Goal: Task Accomplishment & Management: Complete application form

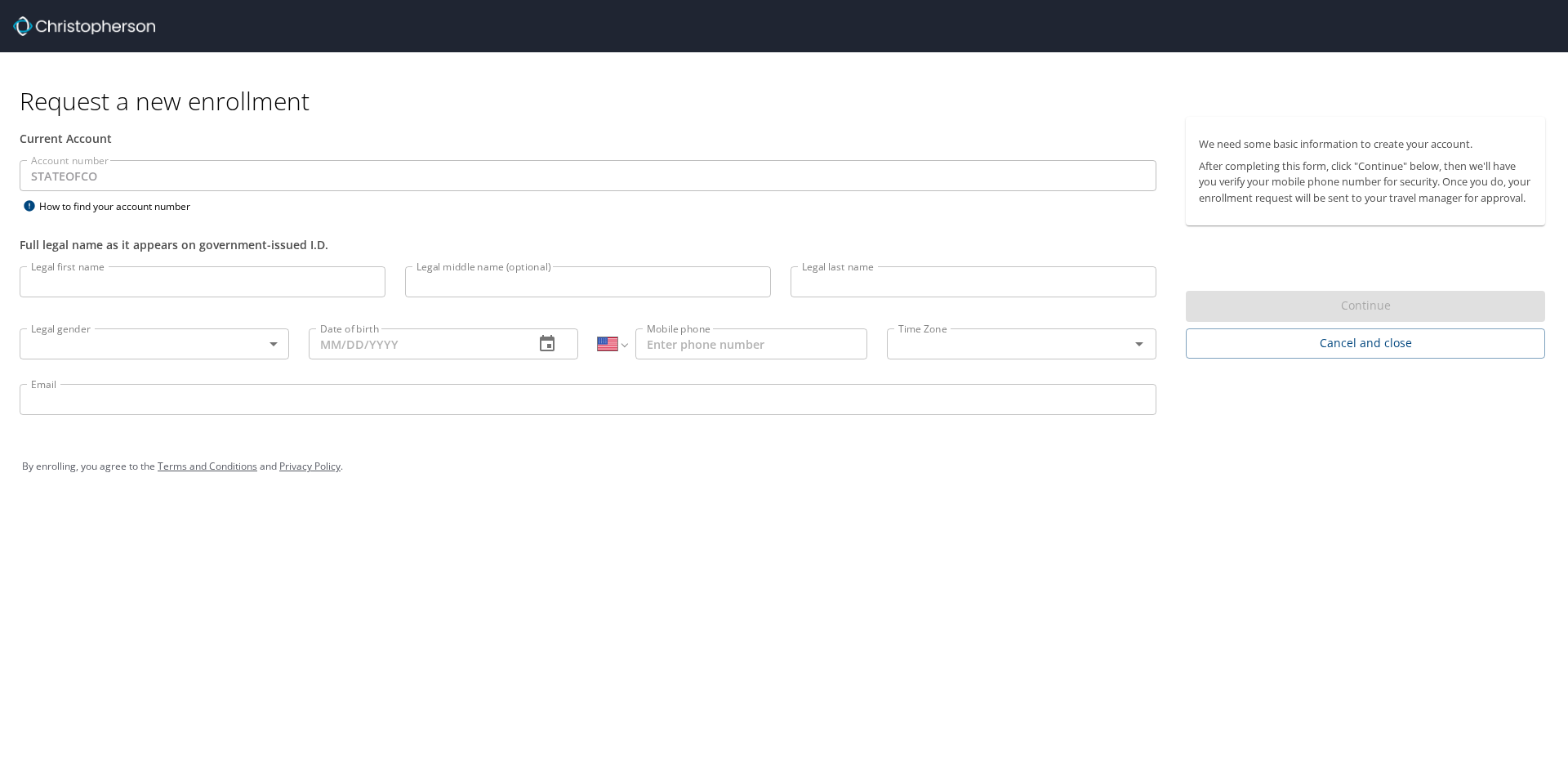
select select "US"
click at [78, 275] on input "Legal first name" at bounding box center [202, 282] width 366 height 31
type input "[PERSON_NAME]"
click at [832, 284] on input "Legal last name" at bounding box center [973, 282] width 366 height 31
type input "[PERSON_NAME]"
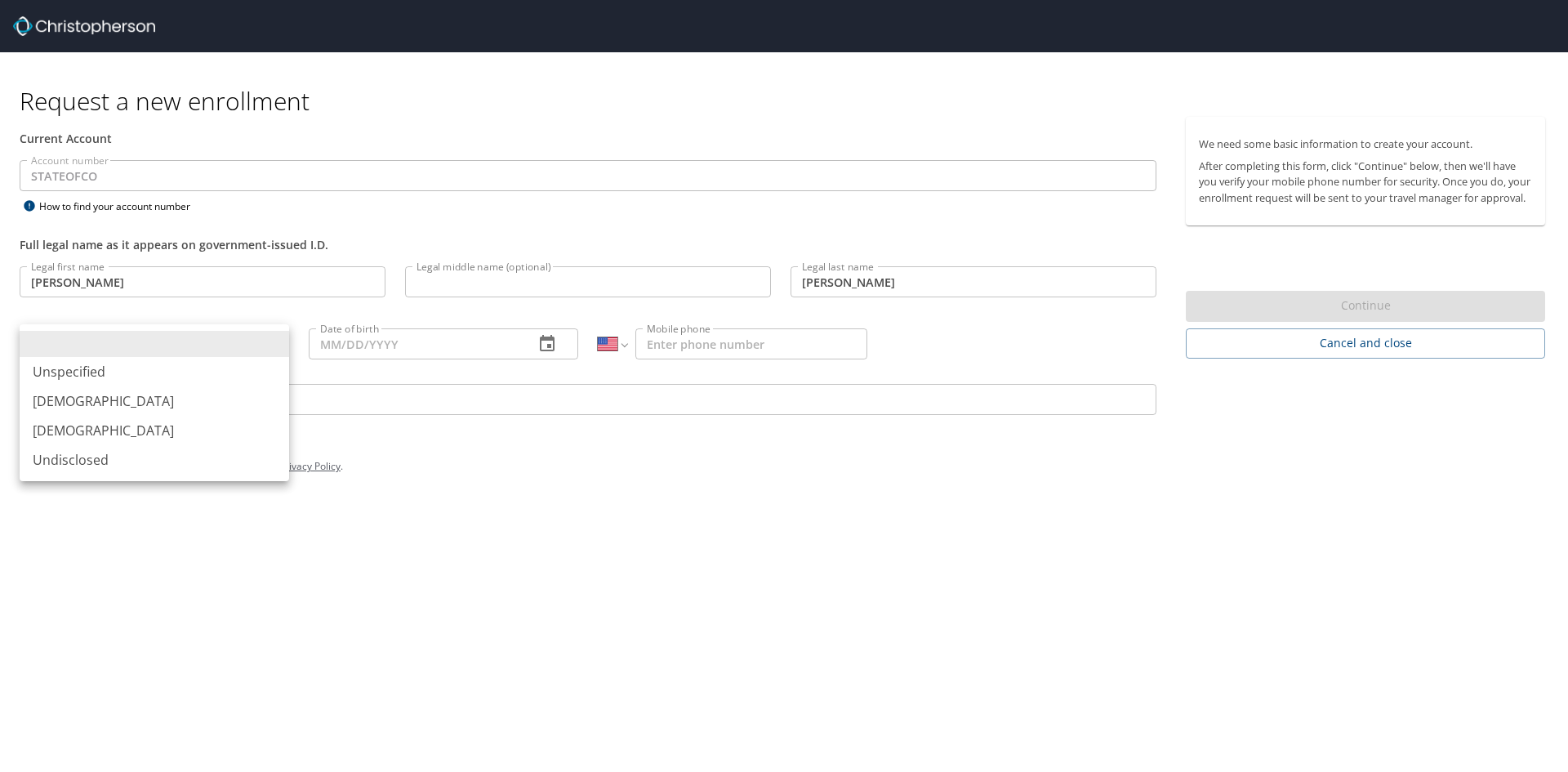
drag, startPoint x: 131, startPoint y: 332, endPoint x: 133, endPoint y: 340, distance: 8.2
click at [131, 333] on body "Request a new enrollment Current Account Account number STATEOFCO Account numbe…" at bounding box center [784, 386] width 1568 height 772
click at [163, 422] on li "[DEMOGRAPHIC_DATA]" at bounding box center [154, 430] width 269 height 29
type input "[DEMOGRAPHIC_DATA]"
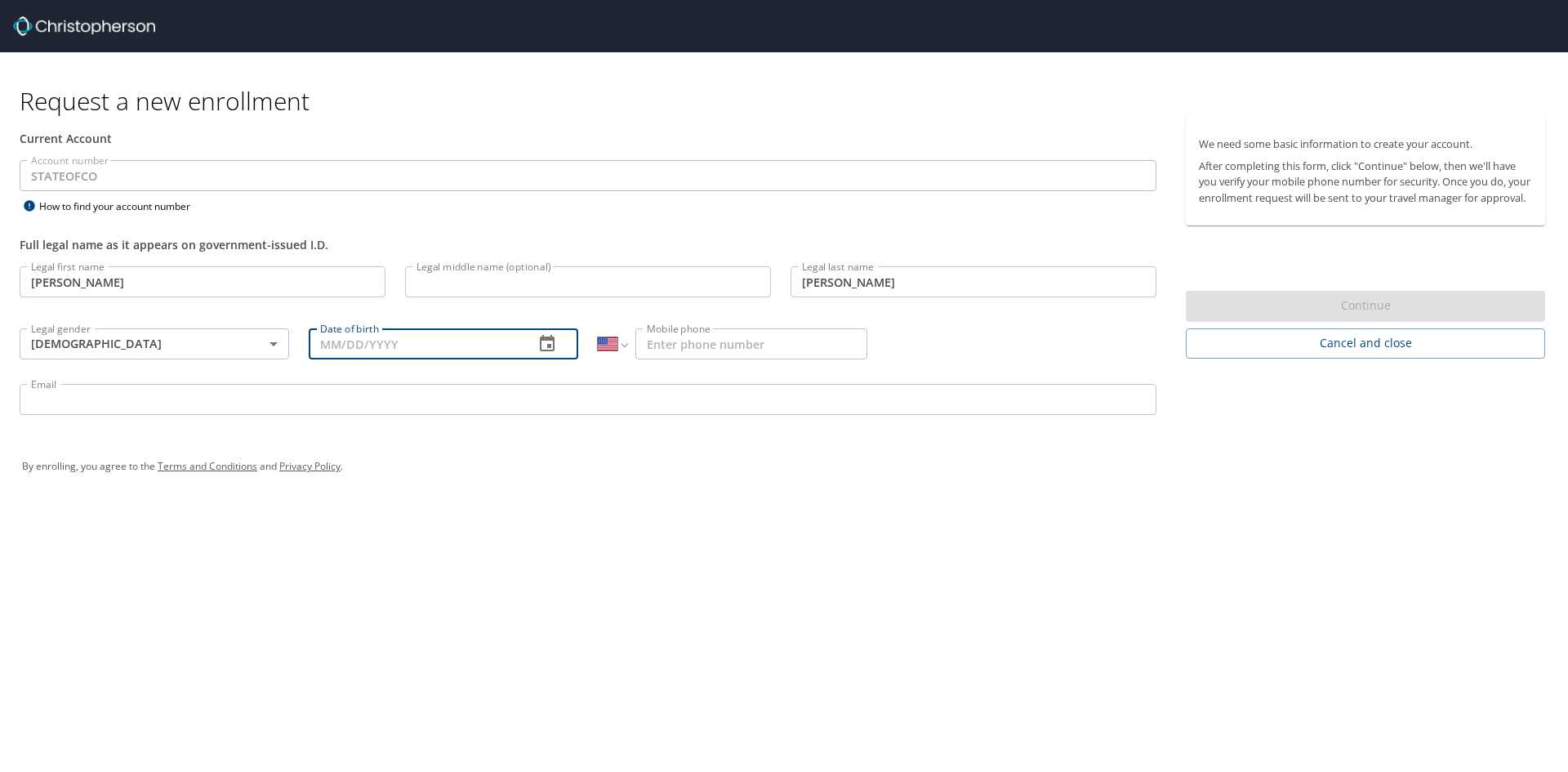
click at [368, 338] on input "Date of birth" at bounding box center [415, 344] width 212 height 31
type input "[DATE]"
click at [670, 338] on input "Mobile phone" at bounding box center [751, 344] width 232 height 31
type input "[PHONE_NUMBER]"
click at [715, 406] on input "Email" at bounding box center [588, 399] width 1137 height 31
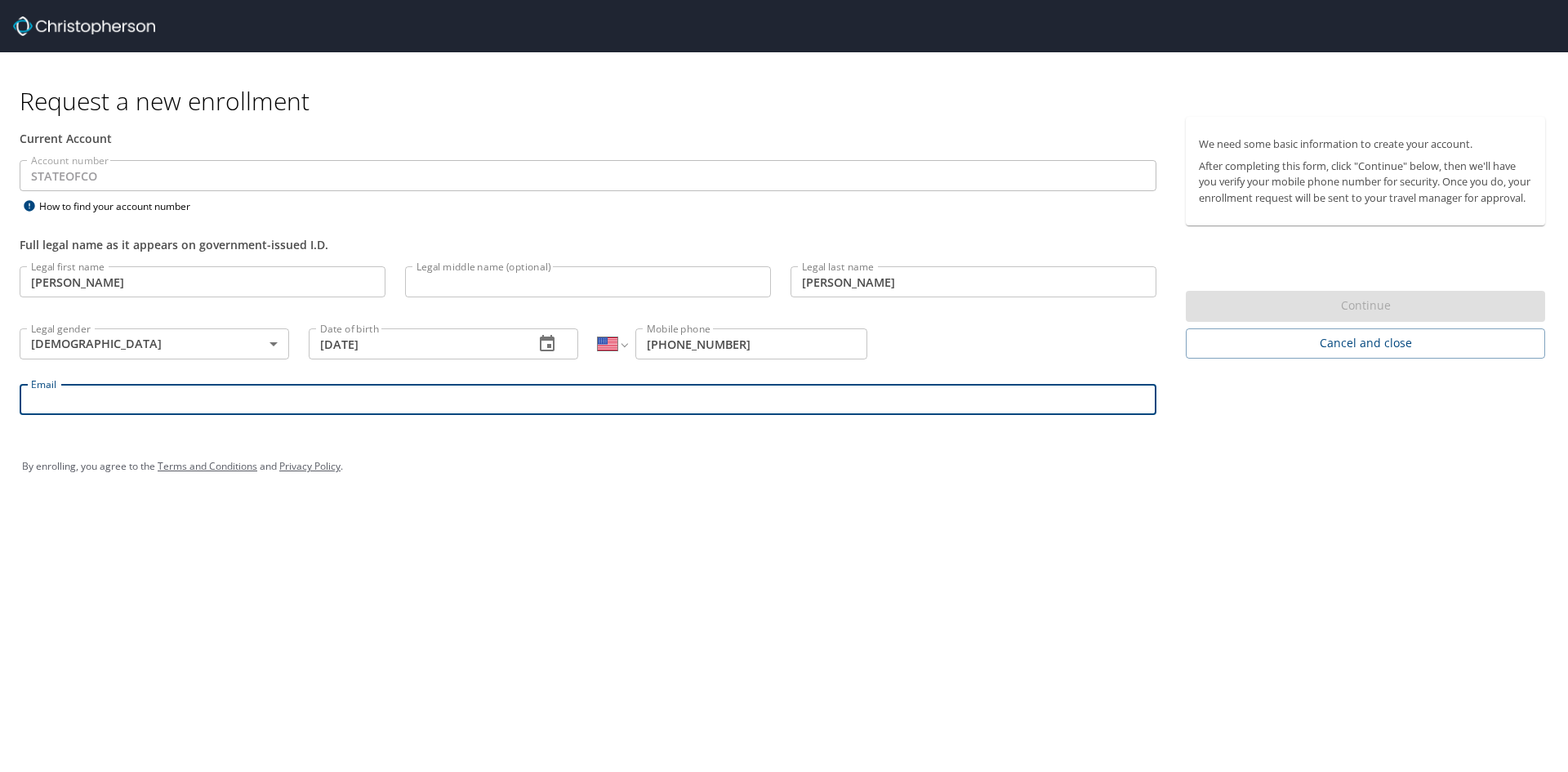
type input "[PERSON_NAME][EMAIL_ADDRESS][PERSON_NAME][DOMAIN_NAME]"
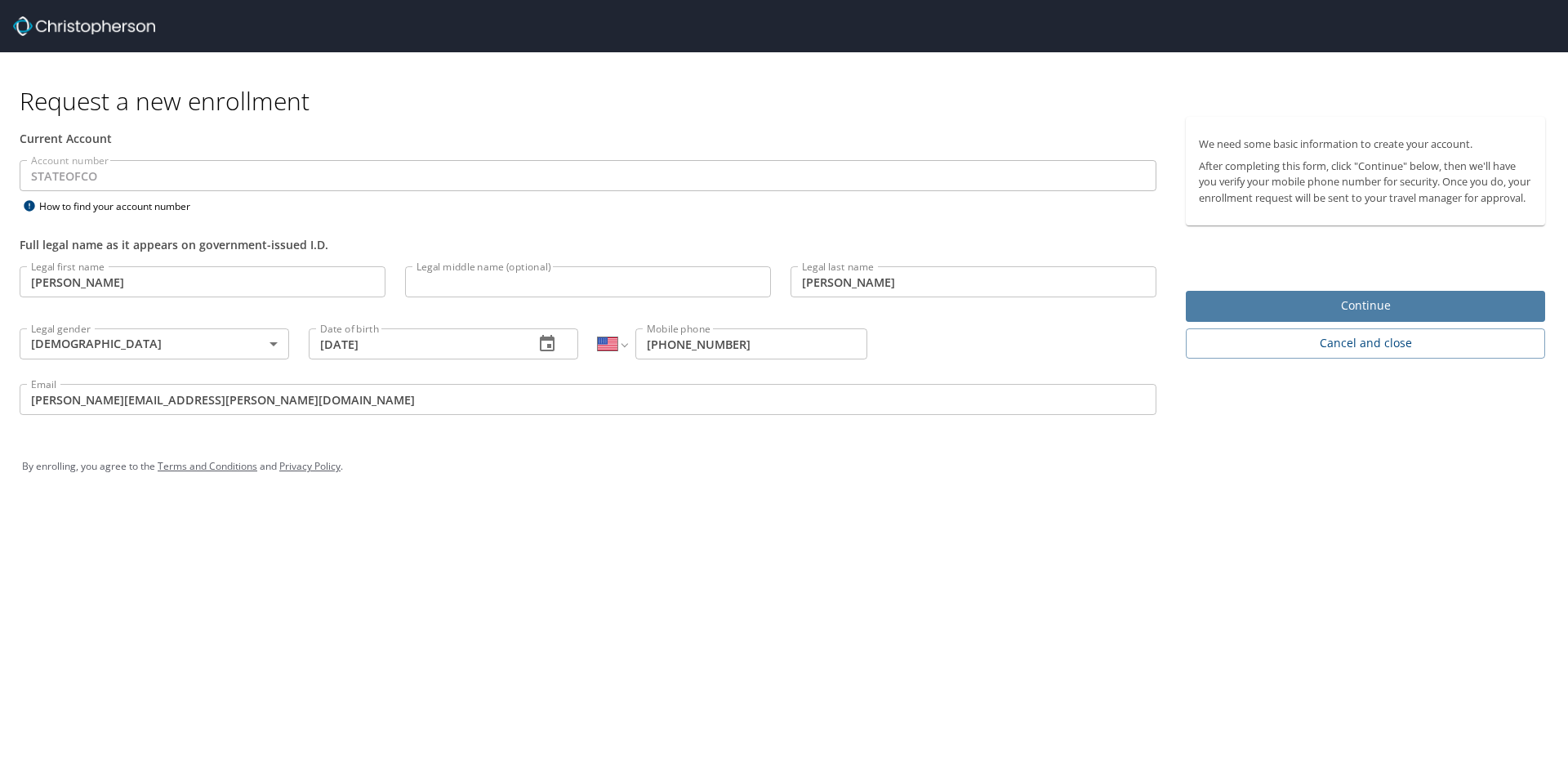
click at [1378, 316] on span "Continue" at bounding box center [1365, 306] width 333 height 21
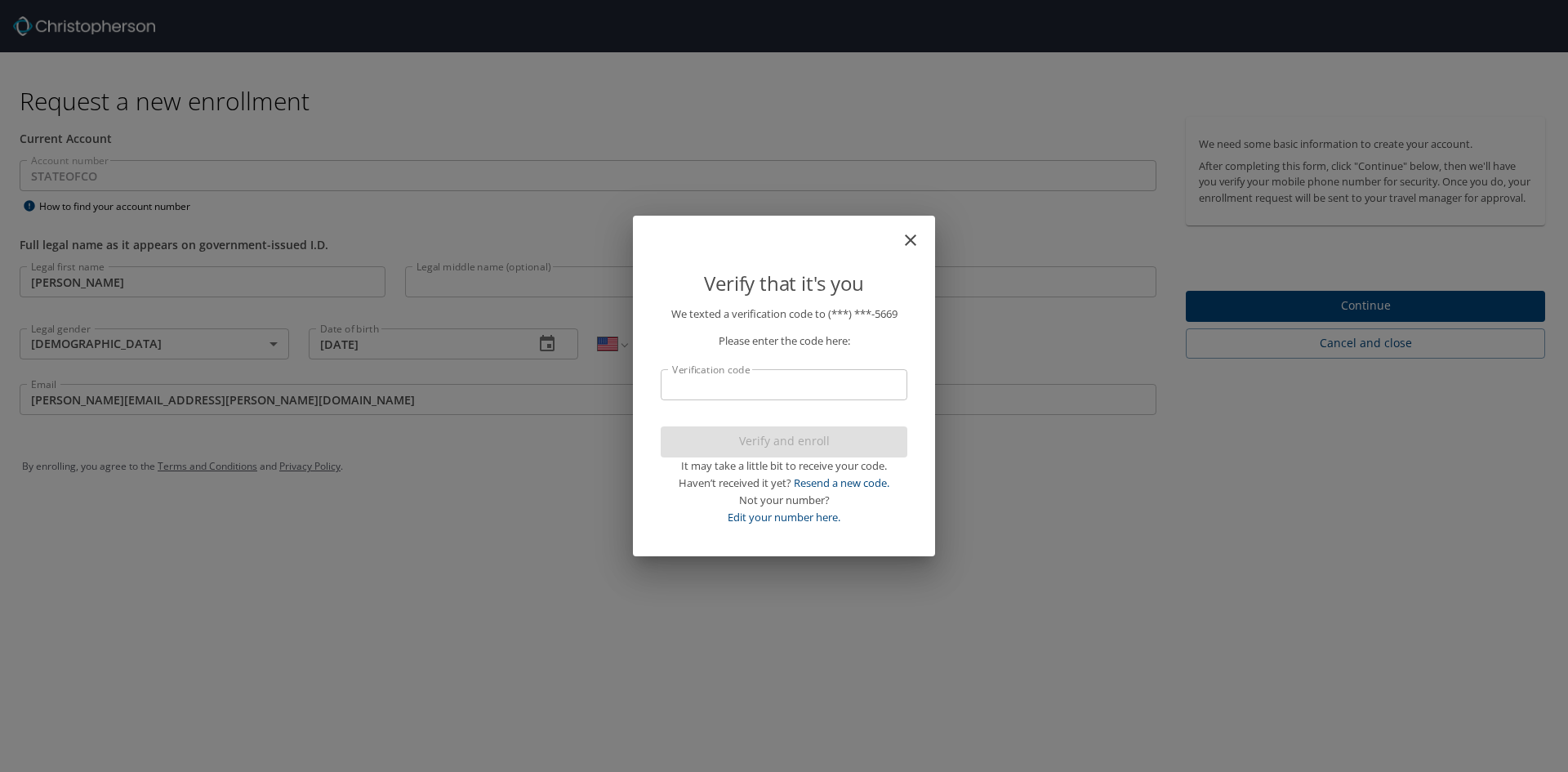
click at [715, 376] on input "Verification code" at bounding box center [784, 385] width 247 height 31
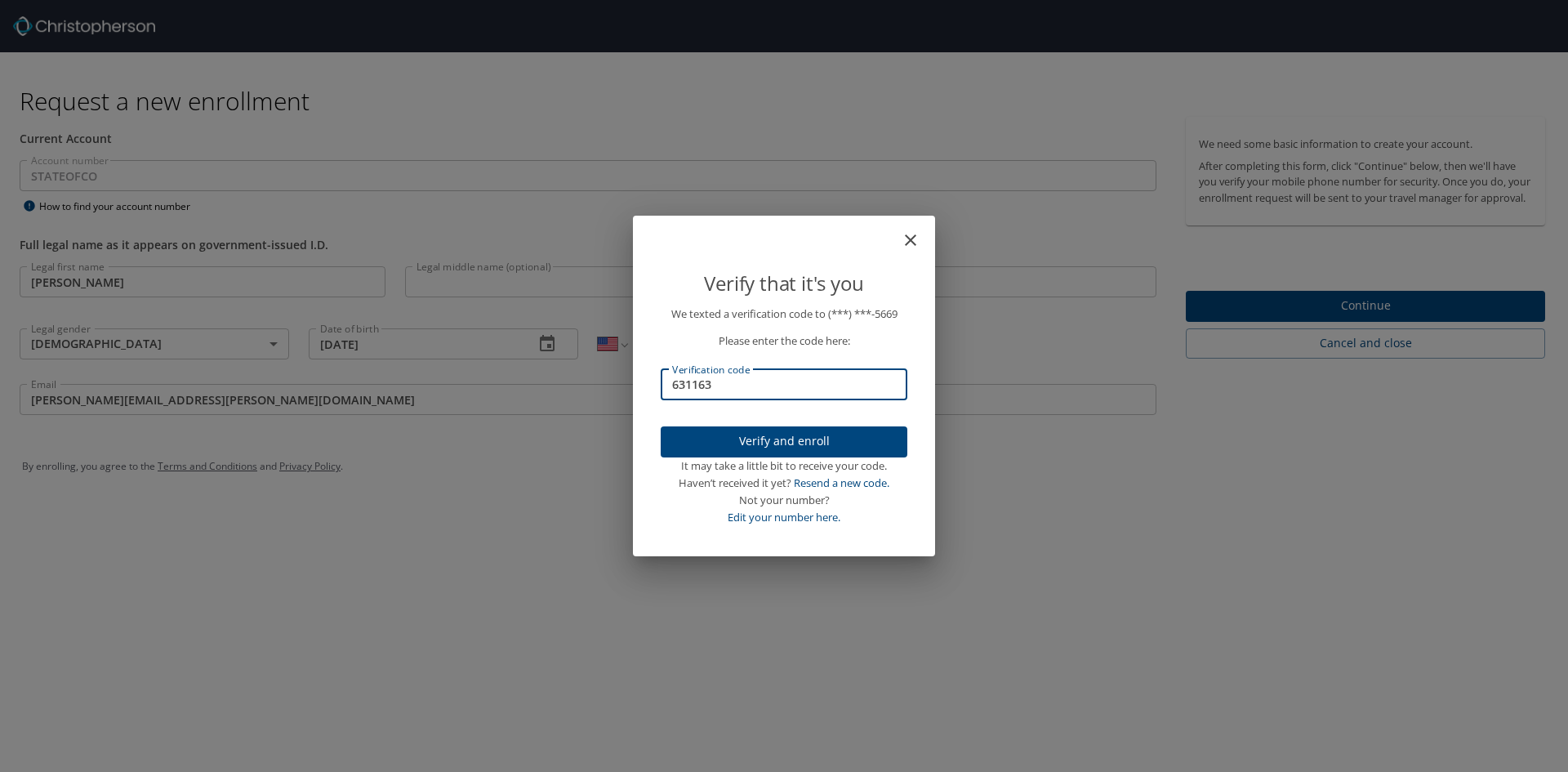
type input "631163"
click at [787, 433] on span "Verify and enroll" at bounding box center [783, 441] width 220 height 21
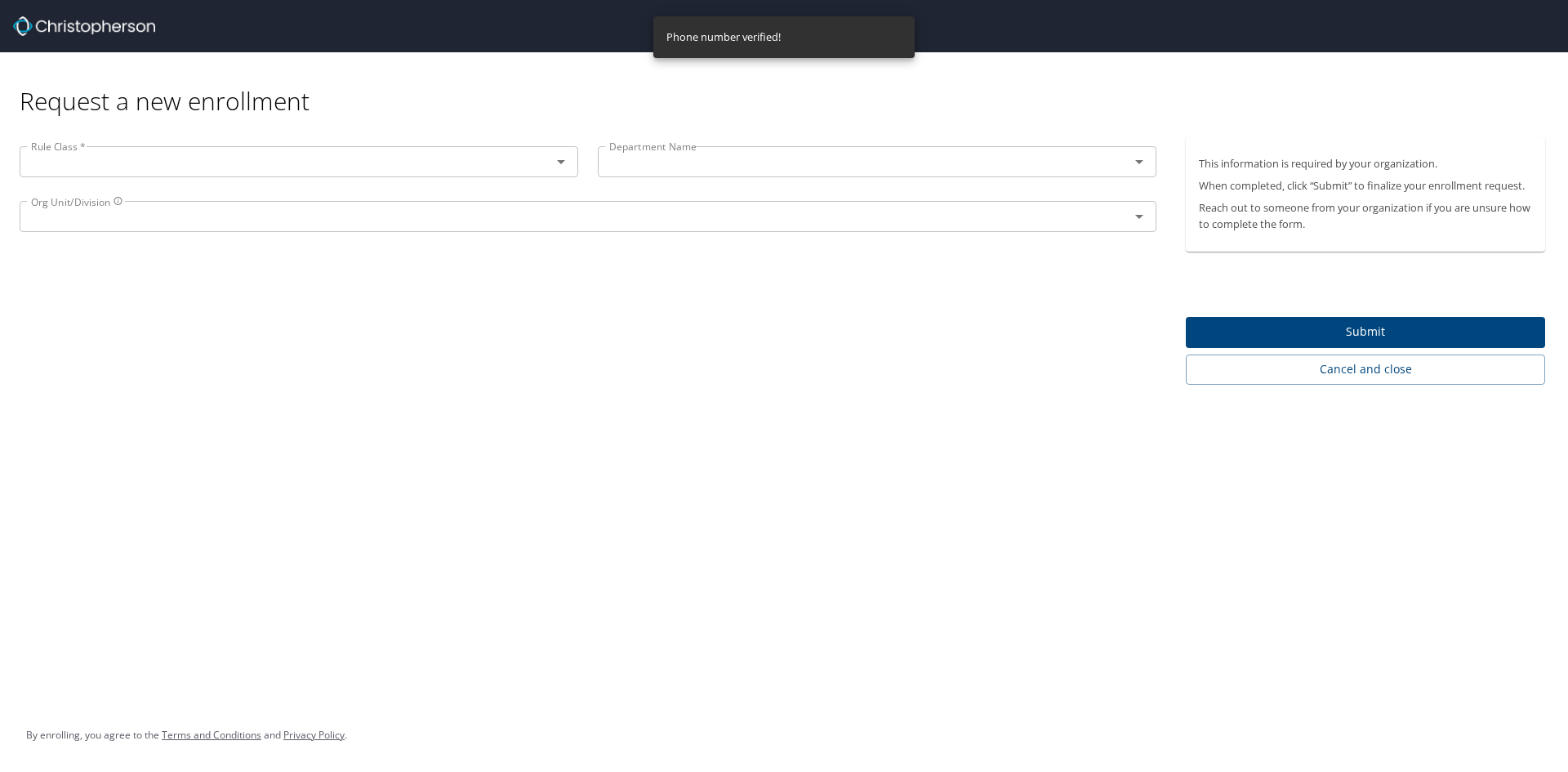
click at [45, 151] on input "text" at bounding box center [275, 161] width 500 height 21
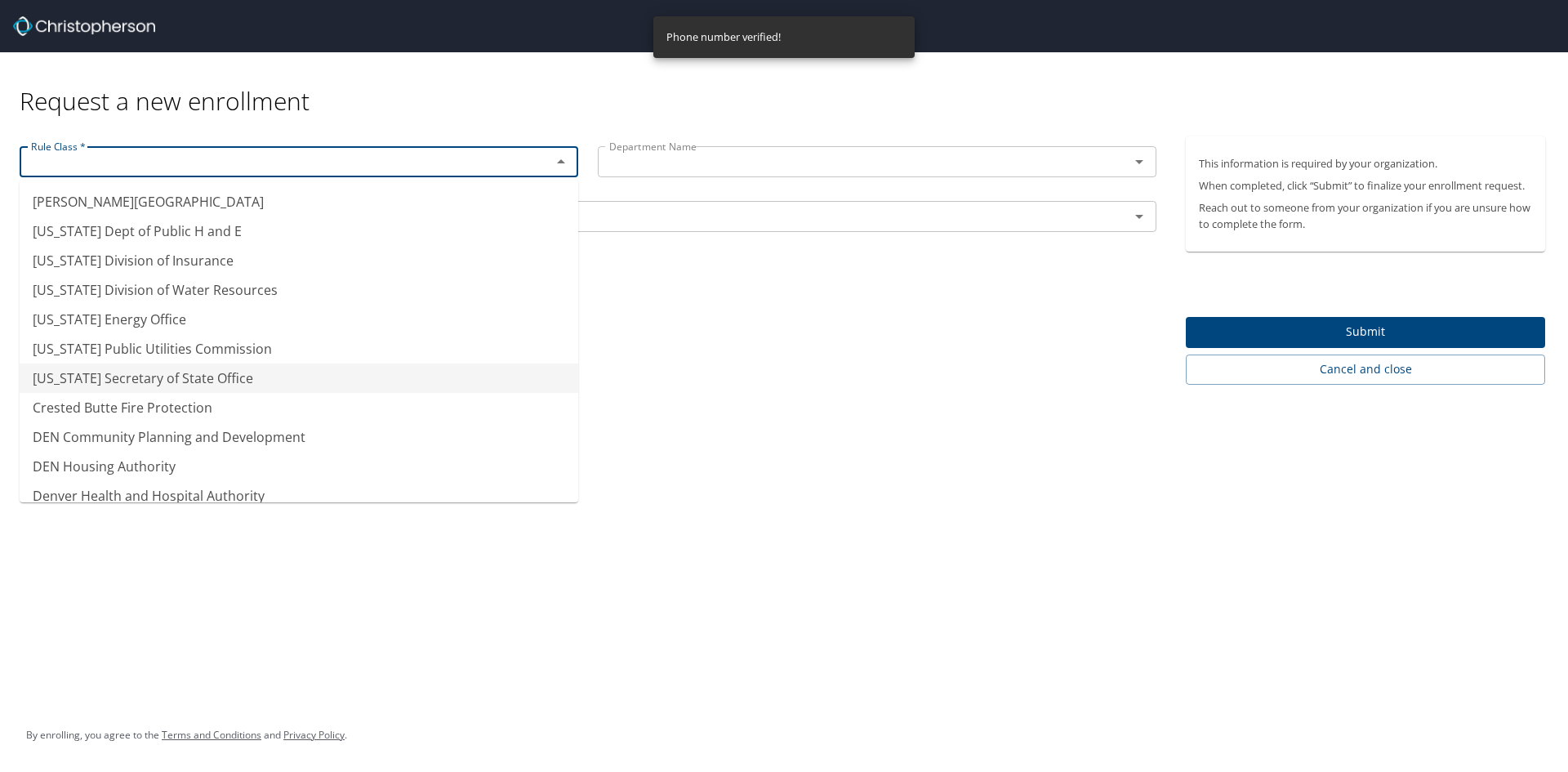
scroll to position [74, 0]
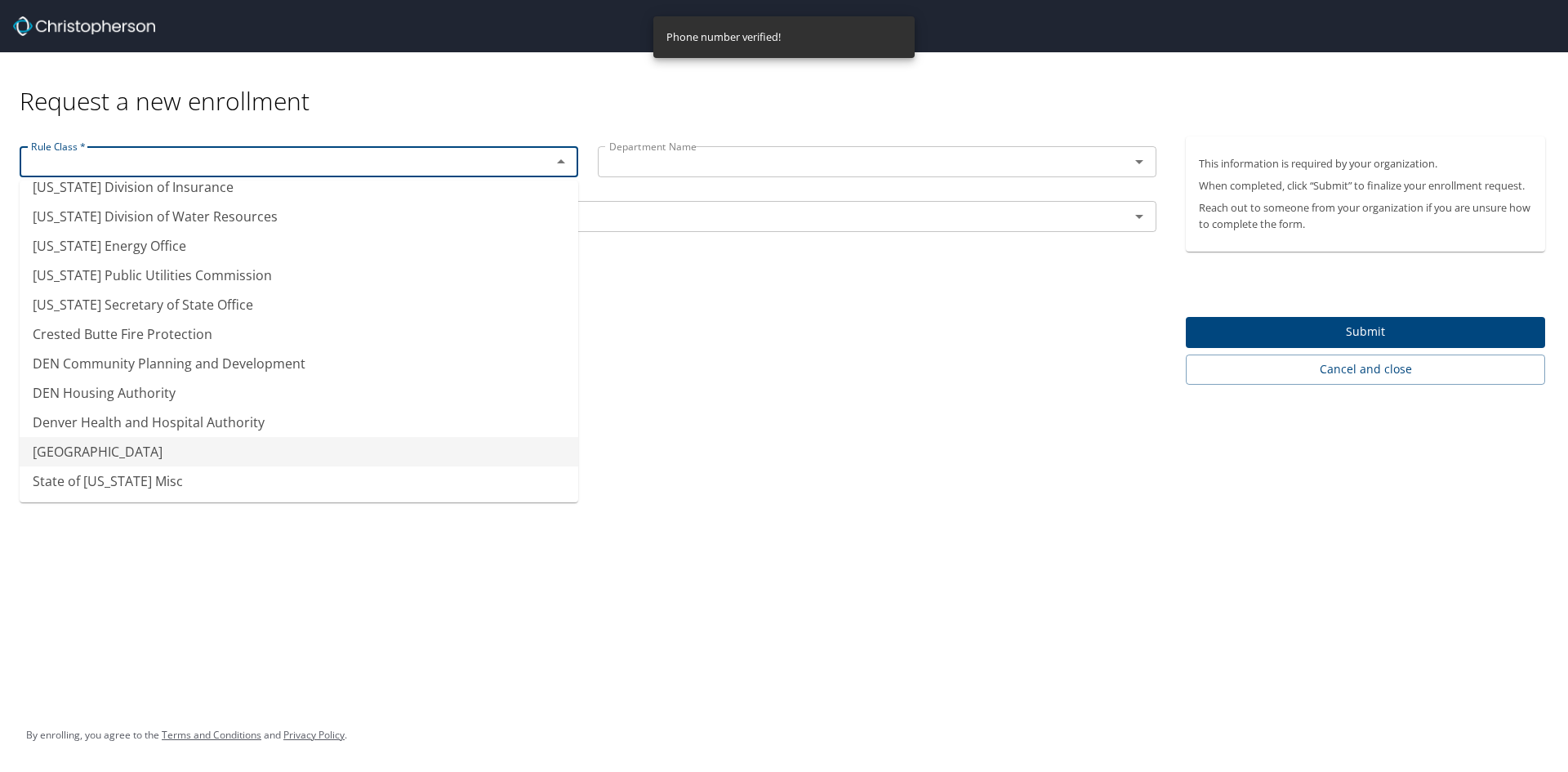
click at [147, 448] on li "[GEOGRAPHIC_DATA]" at bounding box center [299, 452] width 559 height 29
type input "[GEOGRAPHIC_DATA]"
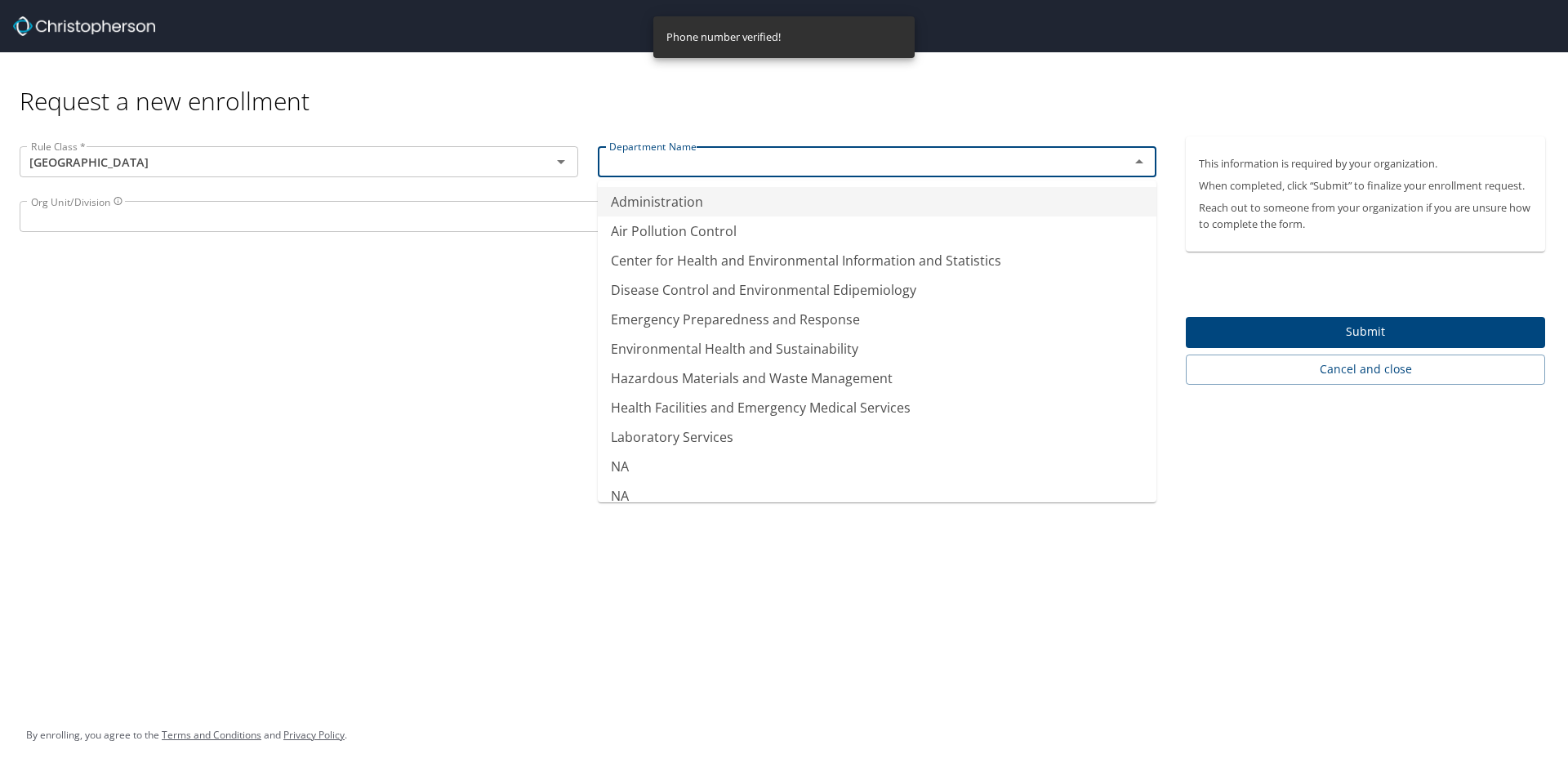
click at [653, 165] on input "text" at bounding box center [853, 161] width 500 height 21
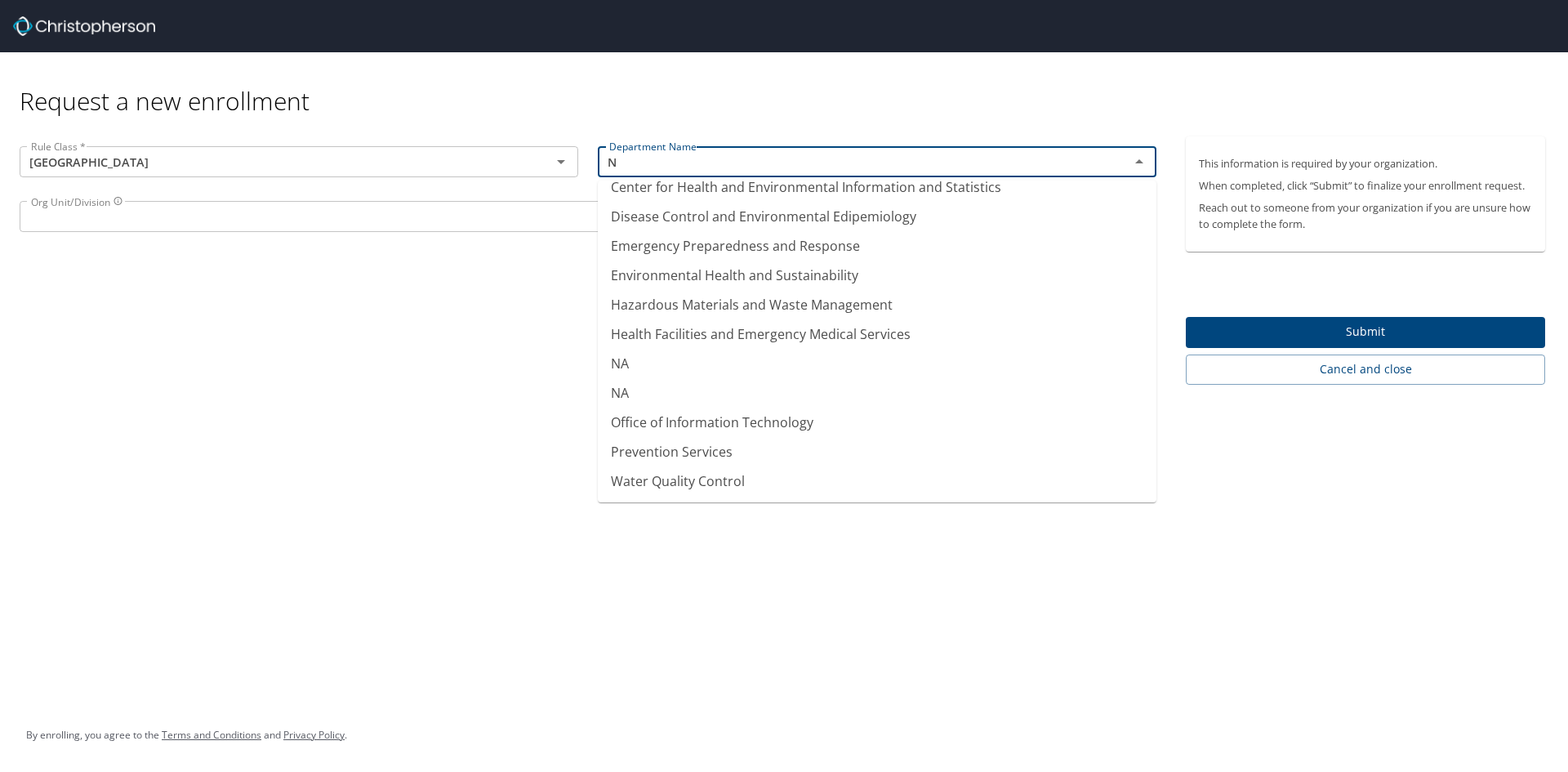
scroll to position [9, 0]
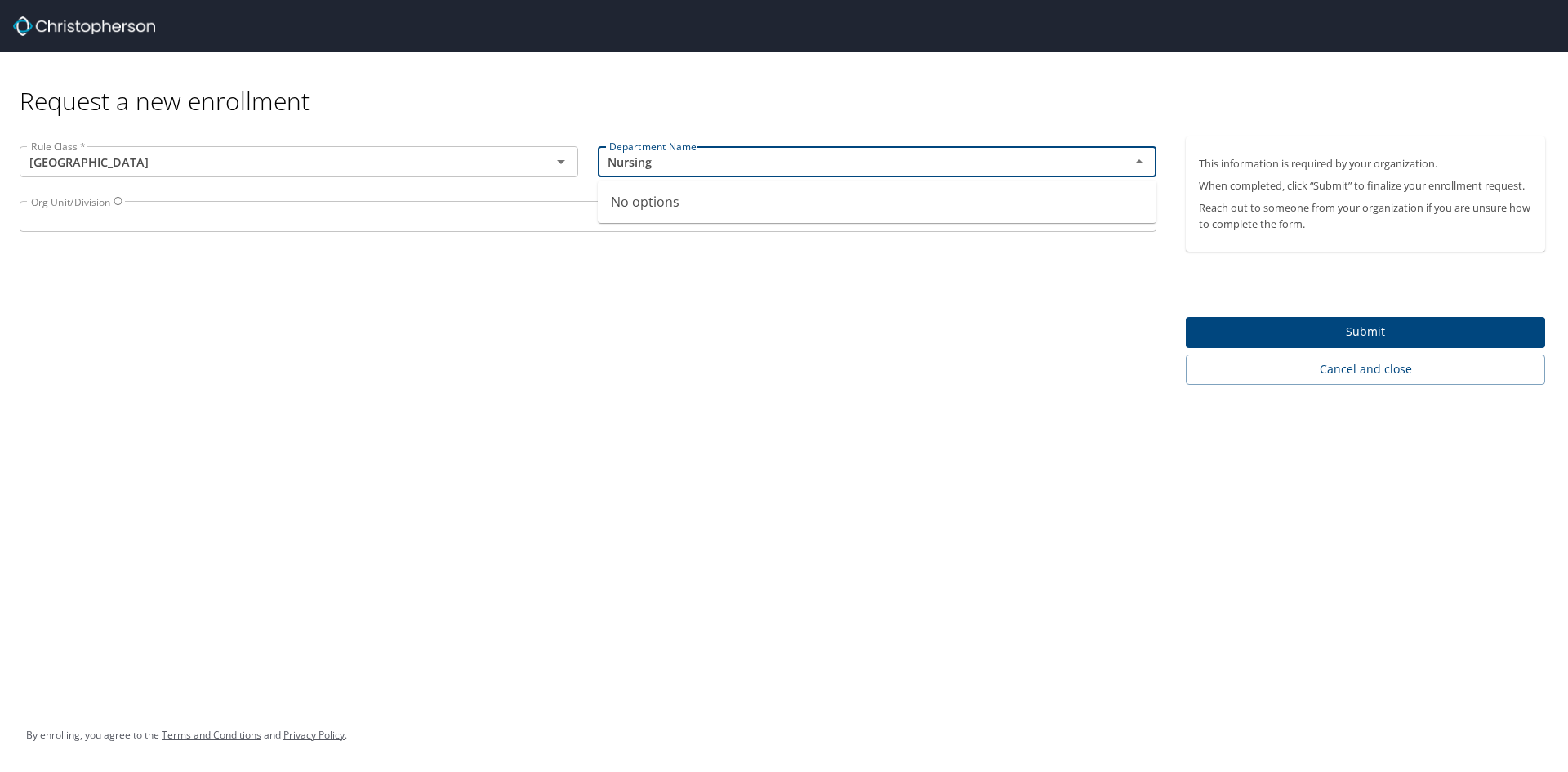
type input "Nursing"
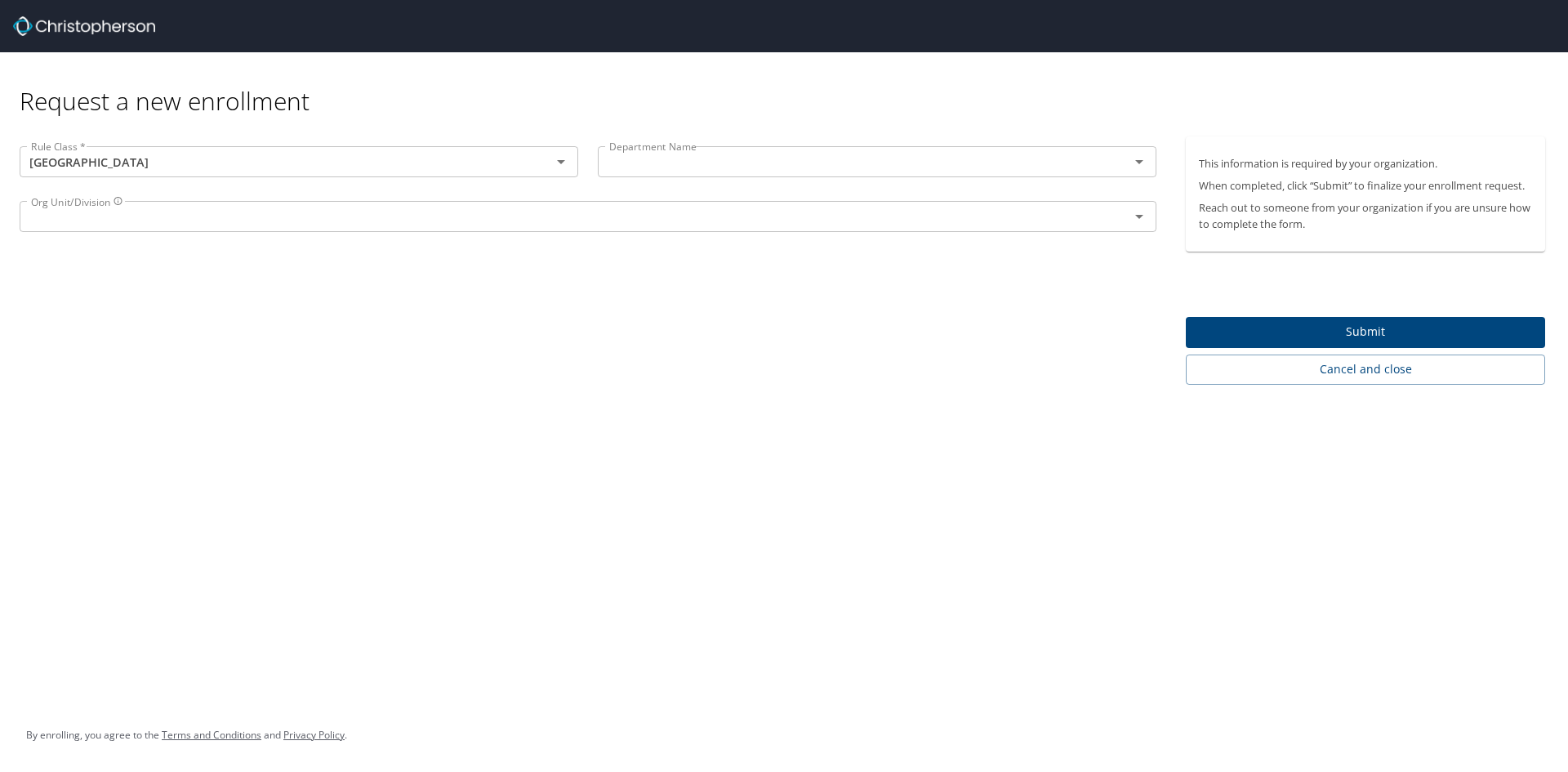
click at [763, 507] on div "Request a new enrollment Rule Class * Pikes Peak Community College Rule Class *…" at bounding box center [784, 386] width 1568 height 772
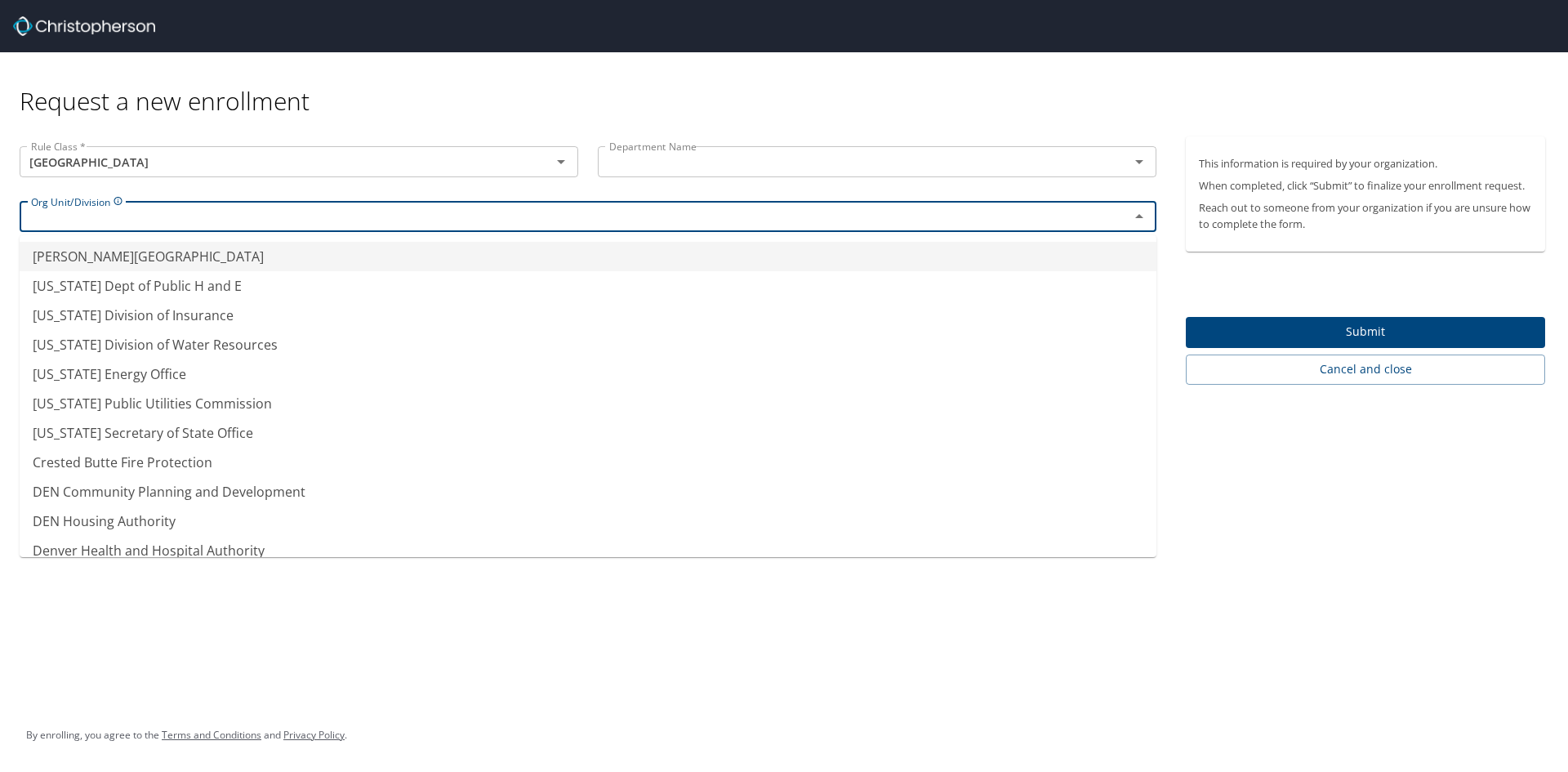
click at [127, 217] on input "text" at bounding box center [564, 216] width 1079 height 21
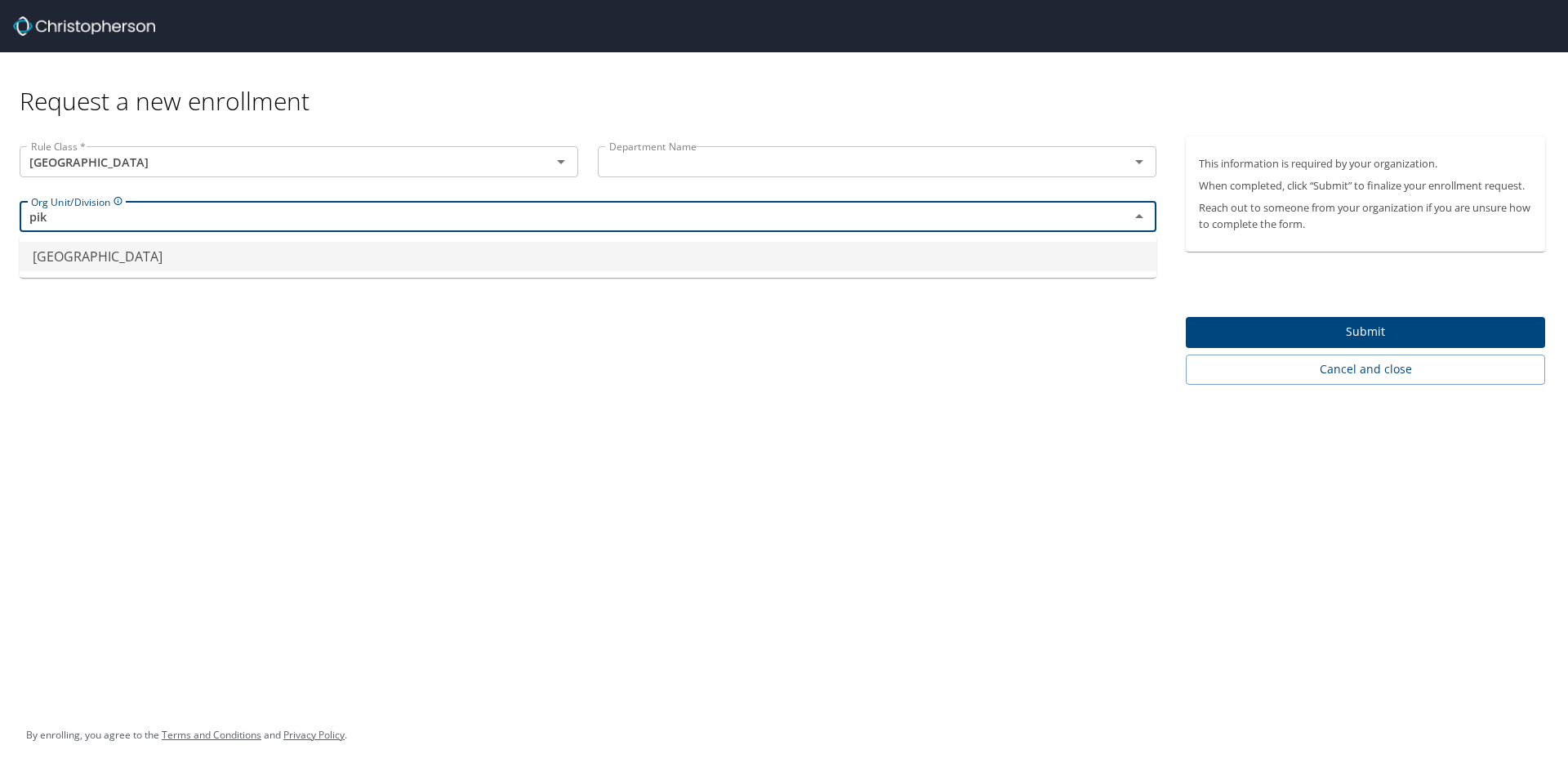
click at [137, 257] on li "[GEOGRAPHIC_DATA]" at bounding box center [588, 256] width 1137 height 29
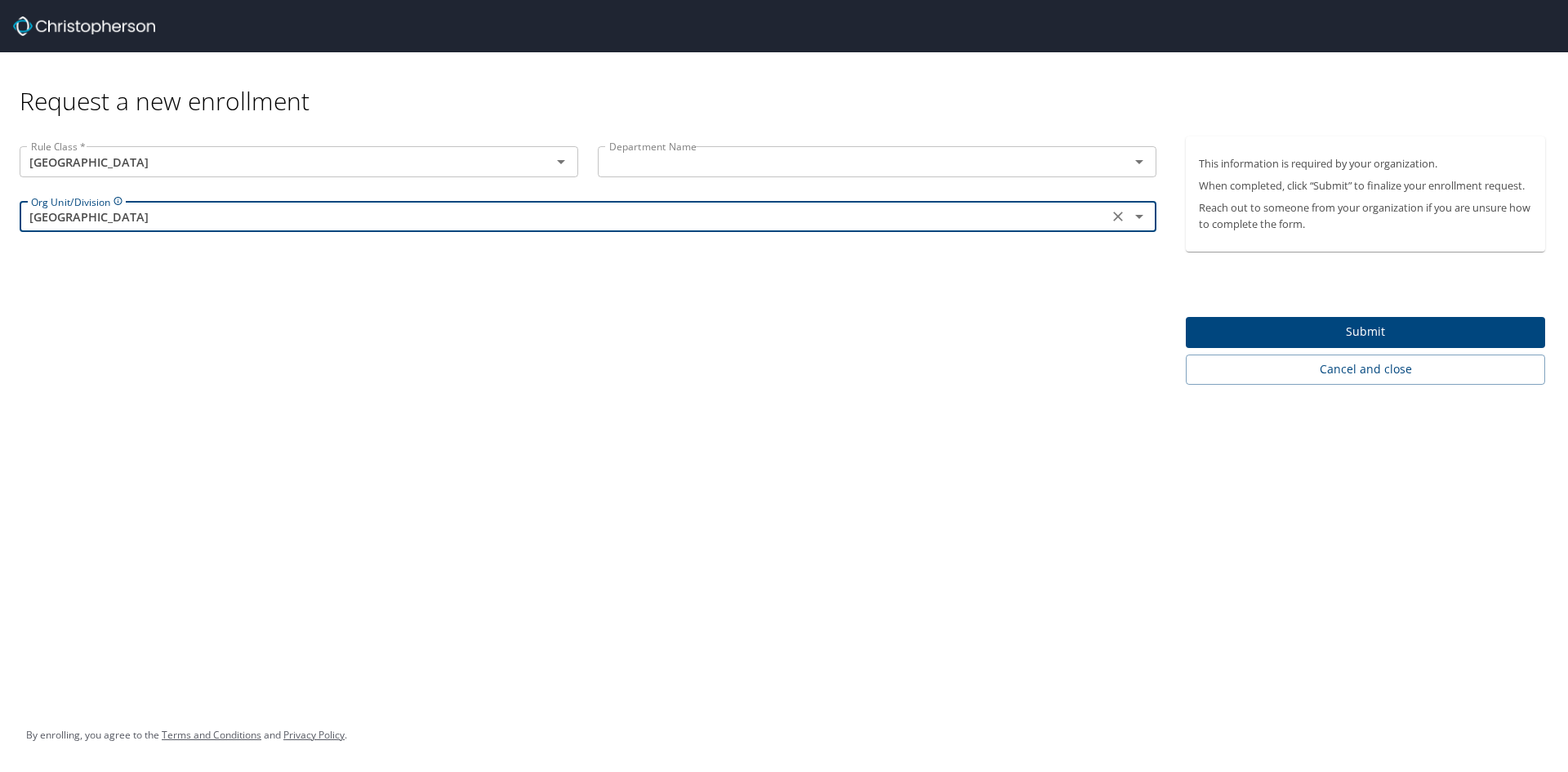
type input "[GEOGRAPHIC_DATA]"
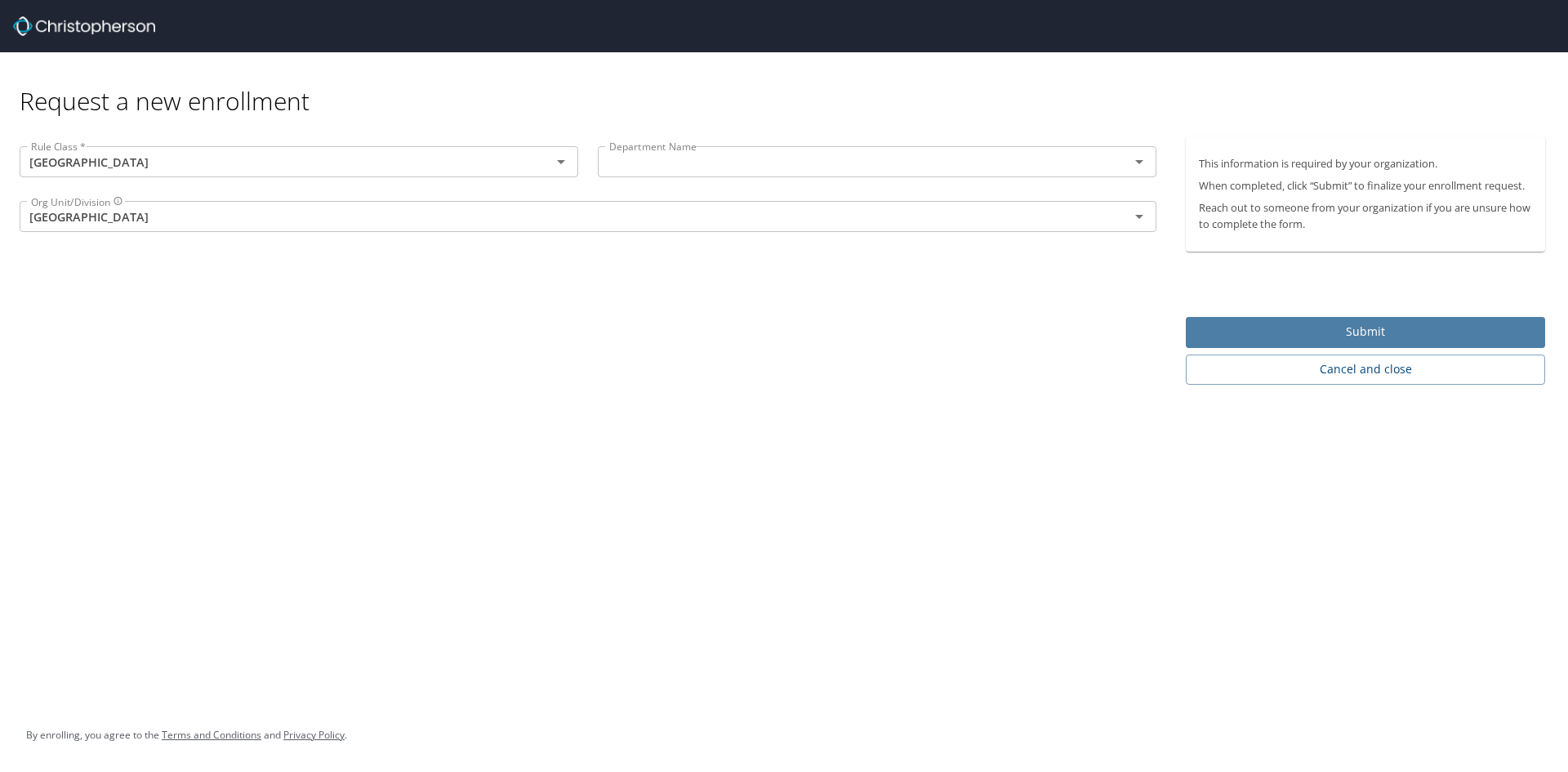
click at [1373, 335] on span "Submit" at bounding box center [1365, 332] width 333 height 21
